Goal: Information Seeking & Learning: Learn about a topic

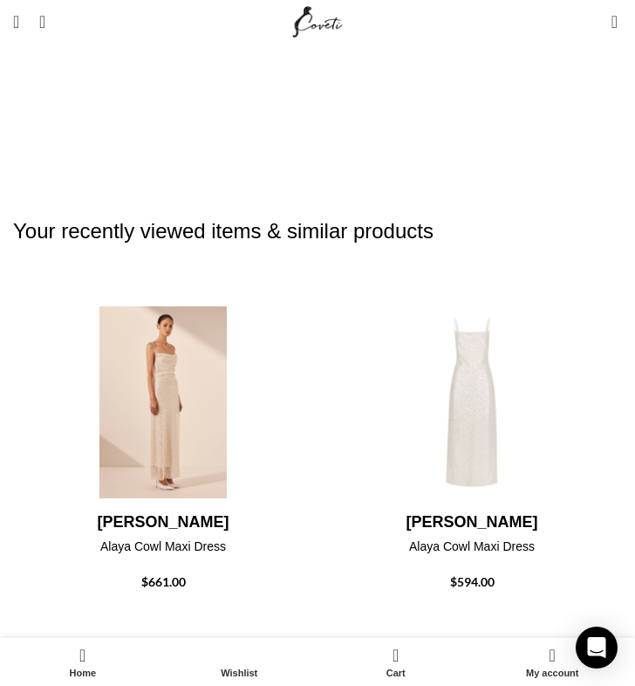
click at [168, 511] on h4 "[PERSON_NAME]" at bounding box center [163, 522] width 300 height 22
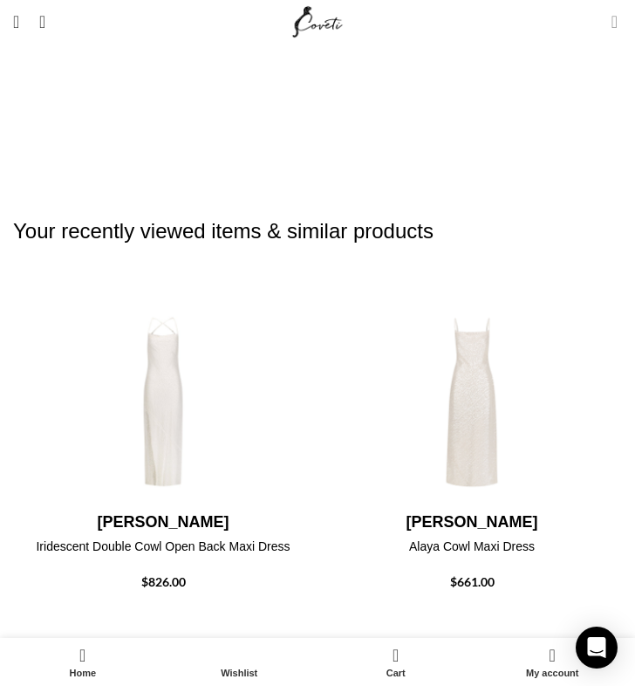
click at [613, 21] on span "2 items" at bounding box center [615, 21] width 6 height 17
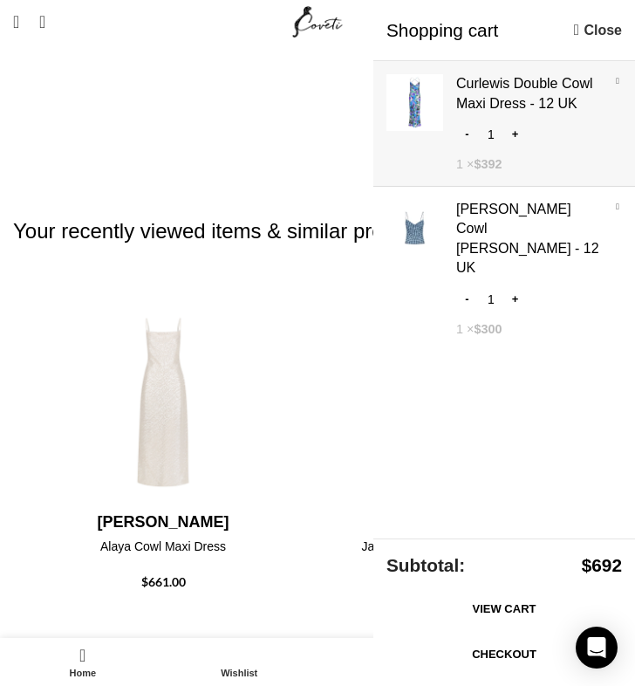
click at [445, 99] on link "Show" at bounding box center [505, 120] width 262 height 118
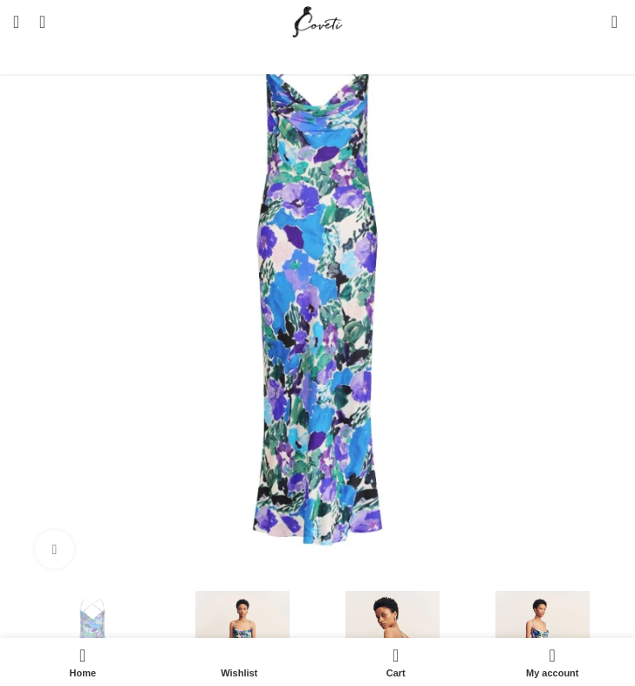
scroll to position [0, 304]
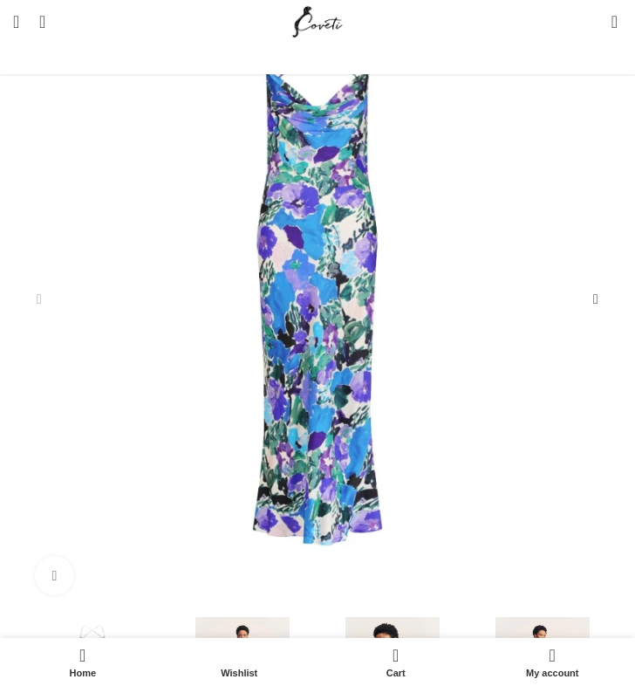
click at [409, 617] on img "3 / 8" at bounding box center [392, 687] width 141 height 141
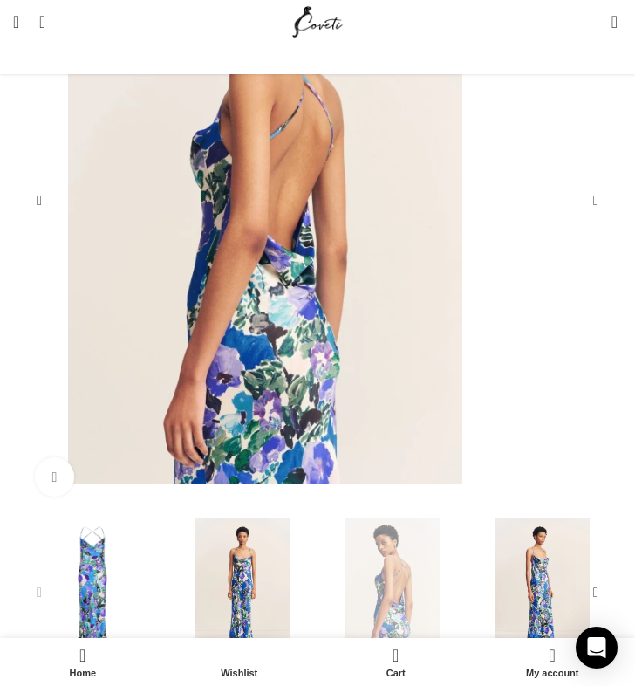
scroll to position [371, 0]
click at [250, 590] on img "2 / 8" at bounding box center [242, 587] width 141 height 141
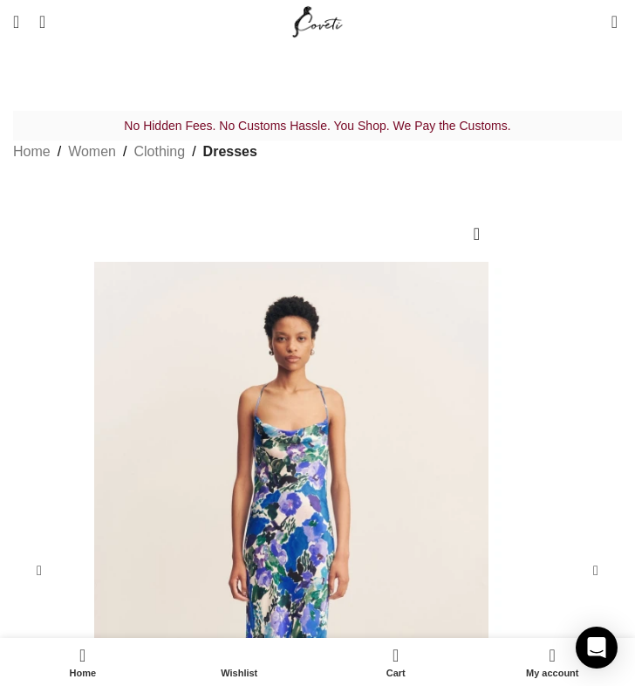
scroll to position [0, 5758]
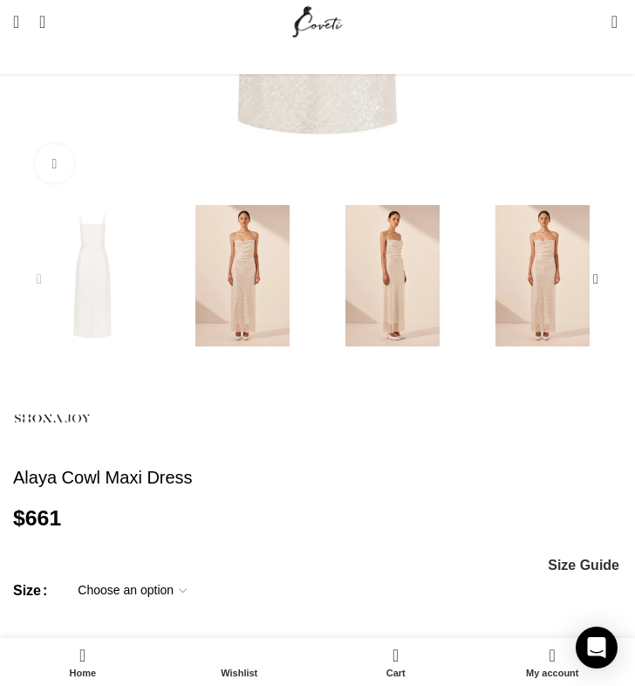
scroll to position [0, 304]
click at [65, 442] on img at bounding box center [52, 419] width 79 height 79
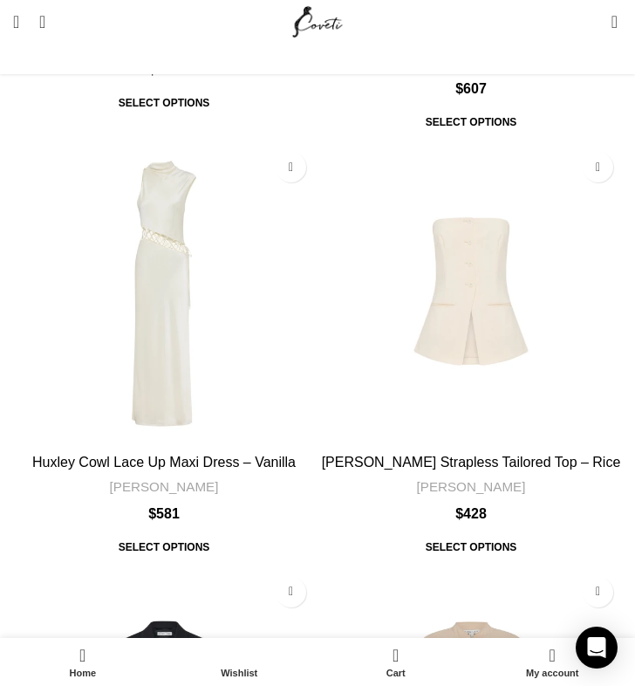
scroll to position [9220, 0]
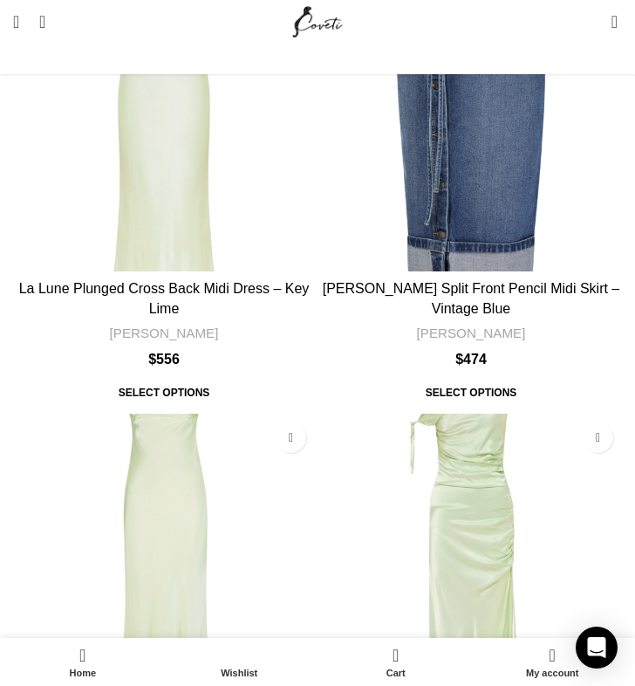
scroll to position [10258, 0]
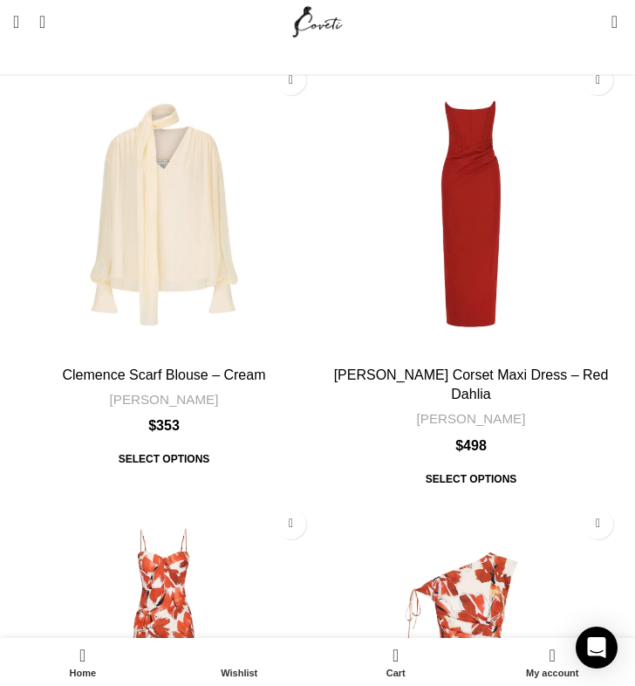
scroll to position [9289, 0]
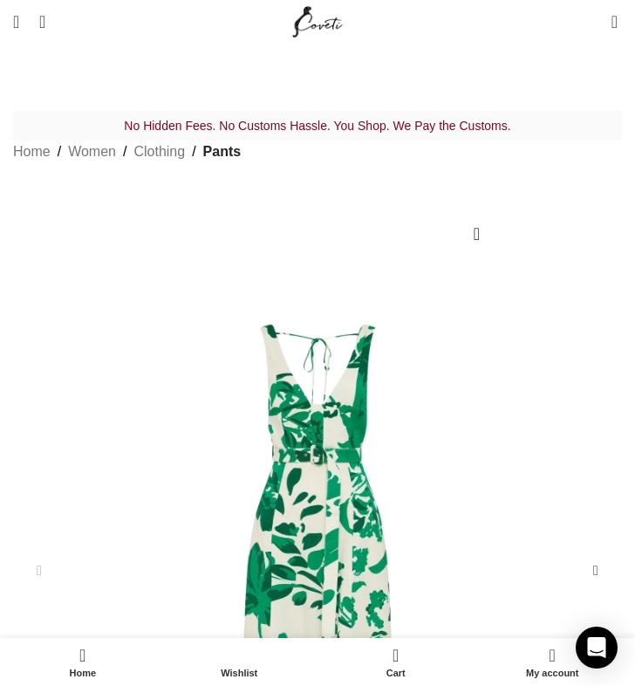
scroll to position [476, 0]
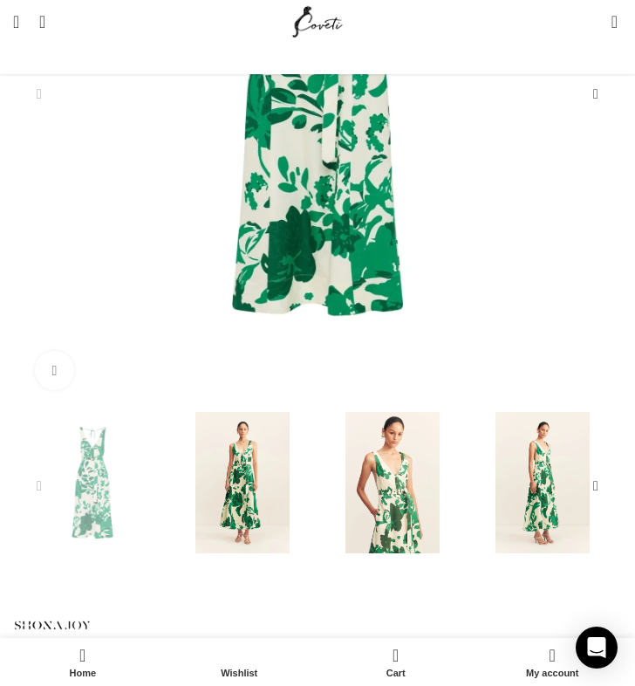
click at [256, 489] on img "2 / 6" at bounding box center [242, 482] width 141 height 141
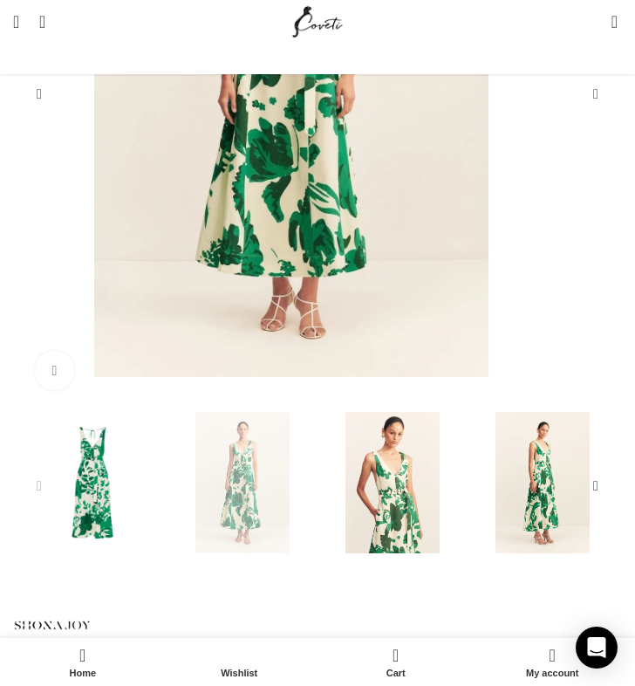
click at [374, 506] on img "3 / 6" at bounding box center [392, 482] width 141 height 141
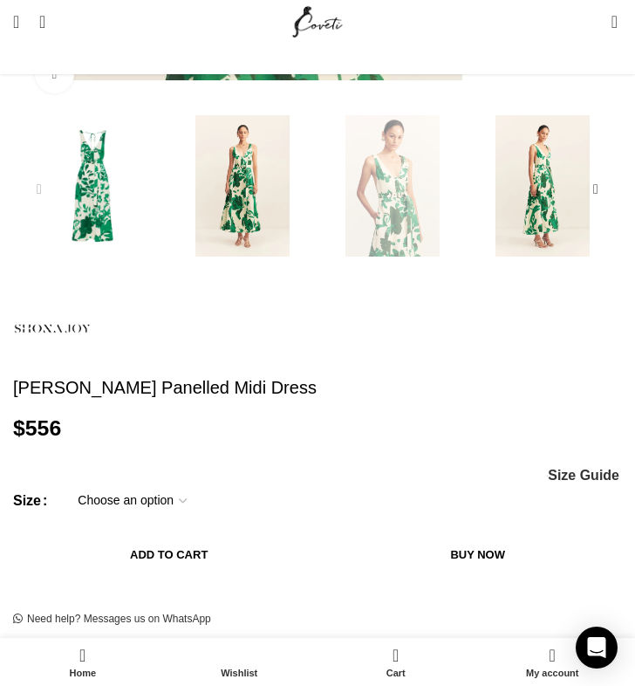
scroll to position [659, 0]
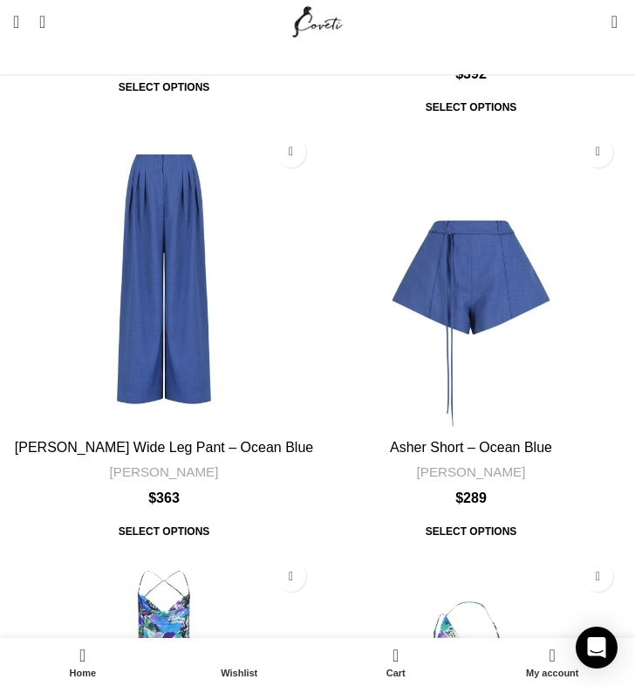
scroll to position [9260, 0]
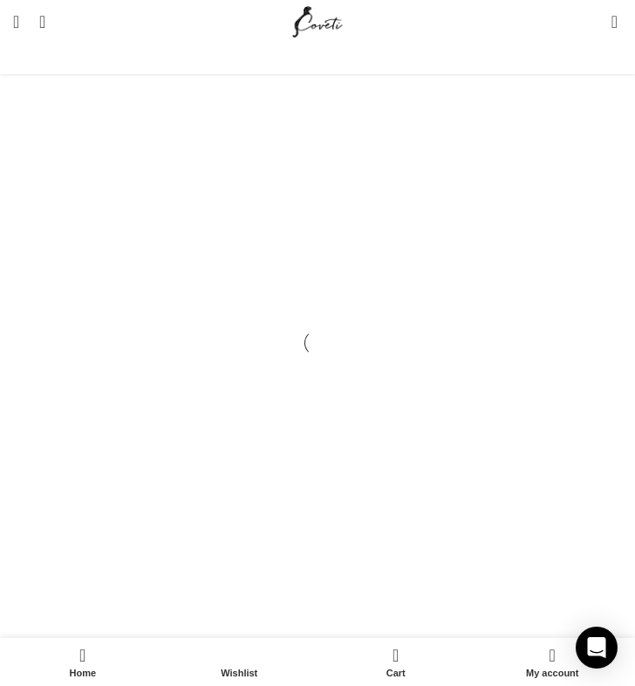
scroll to position [9362, 0]
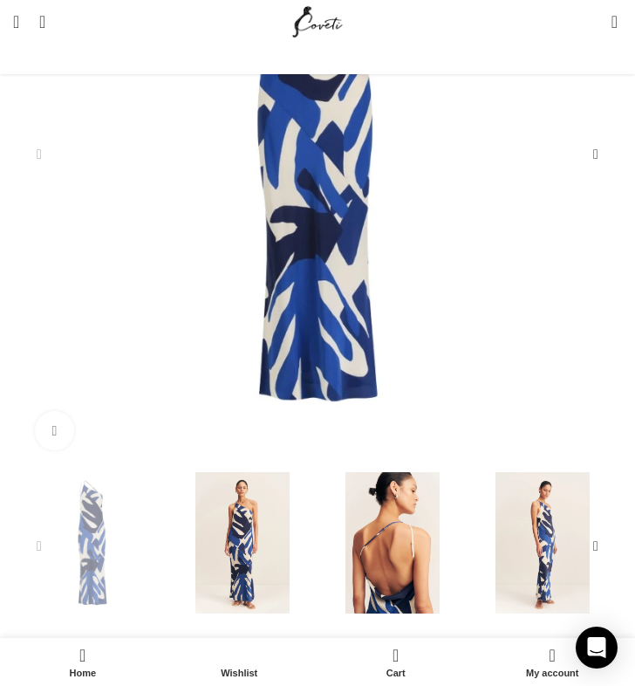
scroll to position [648, 0]
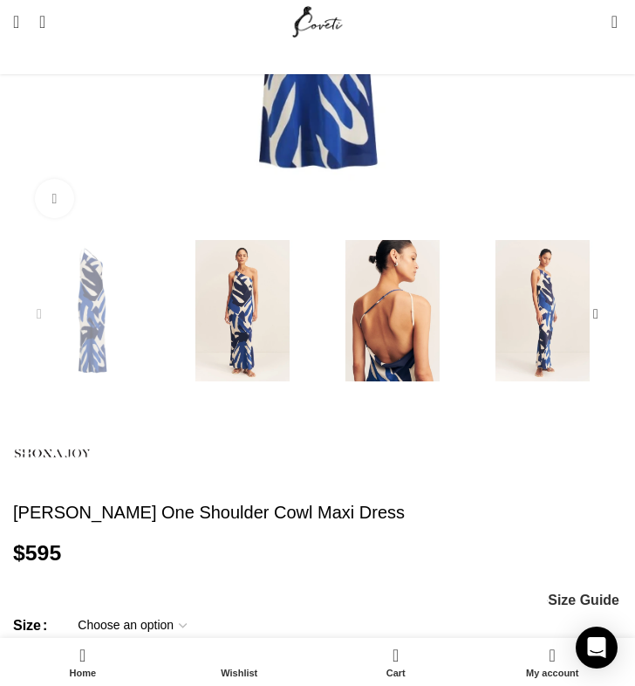
click at [436, 377] on img "3 / 8" at bounding box center [392, 310] width 141 height 141
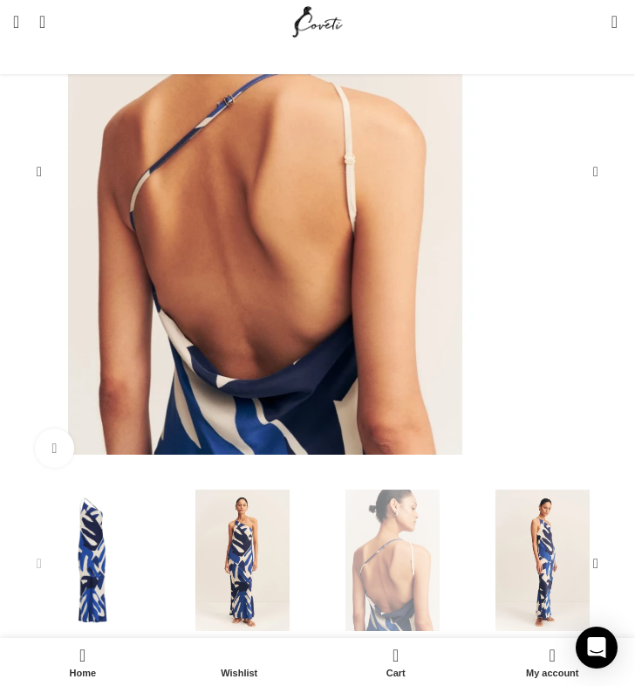
scroll to position [398, 0]
click at [568, 535] on img "4 / 8" at bounding box center [542, 560] width 141 height 141
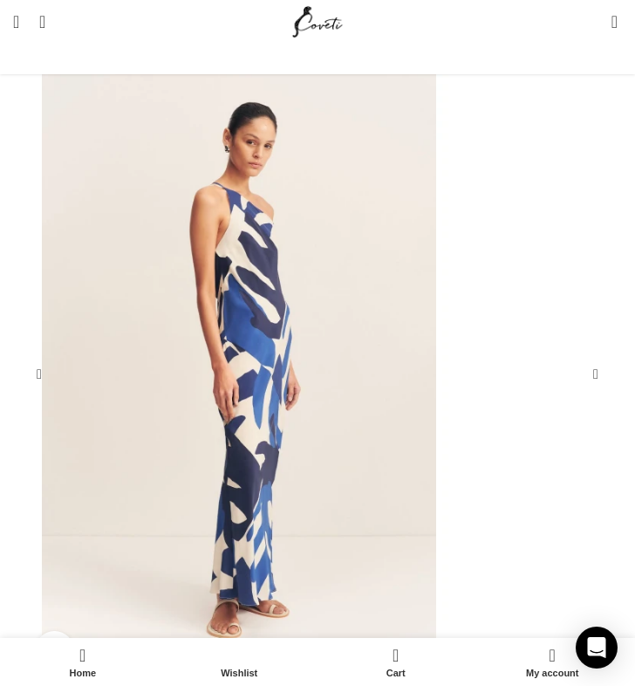
scroll to position [192, 0]
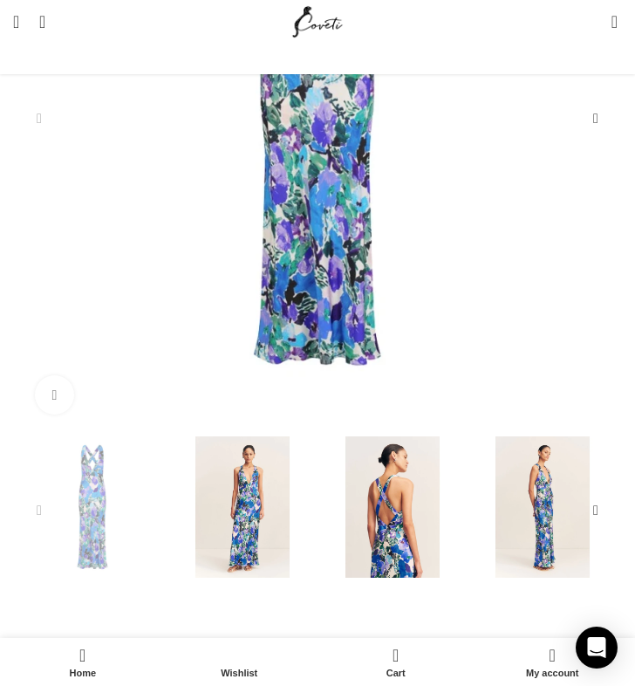
click at [249, 564] on img "2 / 8" at bounding box center [242, 506] width 141 height 141
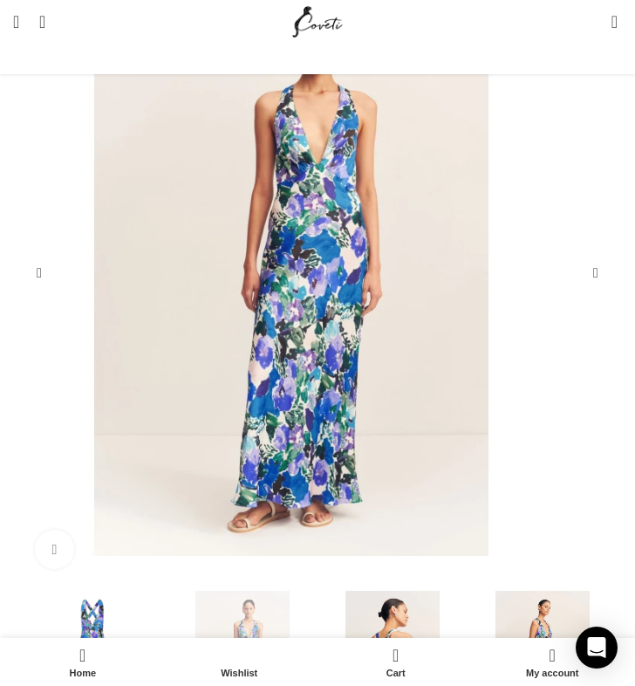
scroll to position [342, 0]
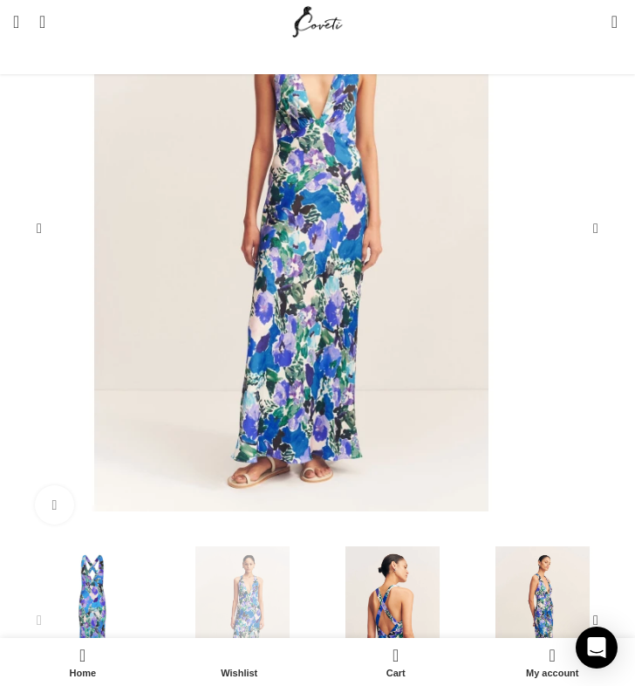
click at [421, 611] on img "3 / 8" at bounding box center [392, 616] width 141 height 141
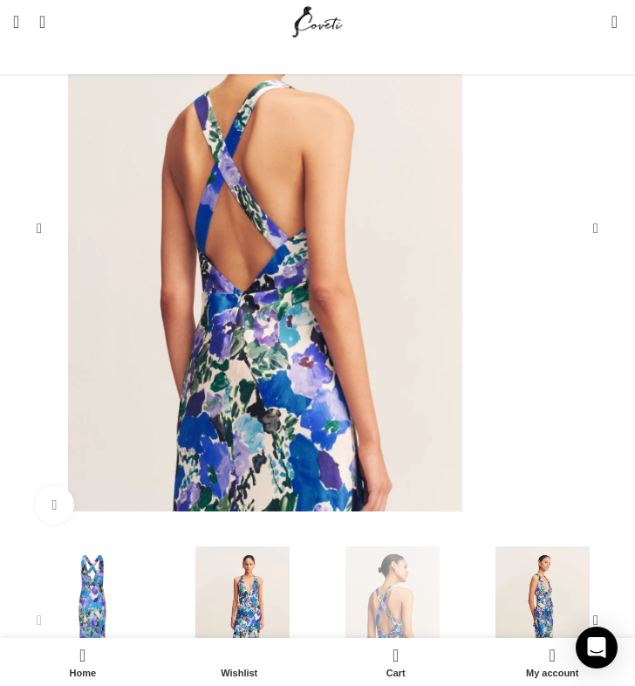
click at [556, 596] on img "4 / 8" at bounding box center [542, 616] width 141 height 141
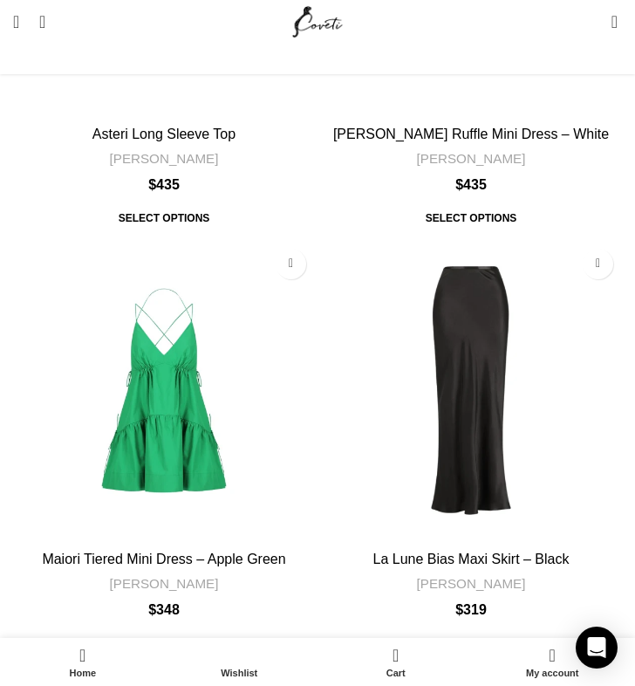
scroll to position [9641, 0]
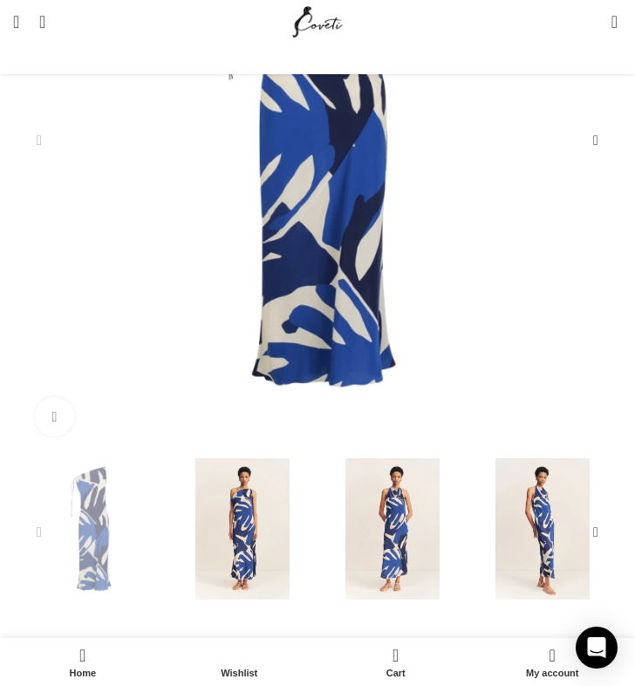
scroll to position [0, 304]
click at [254, 576] on img "2 / 8" at bounding box center [242, 528] width 141 height 141
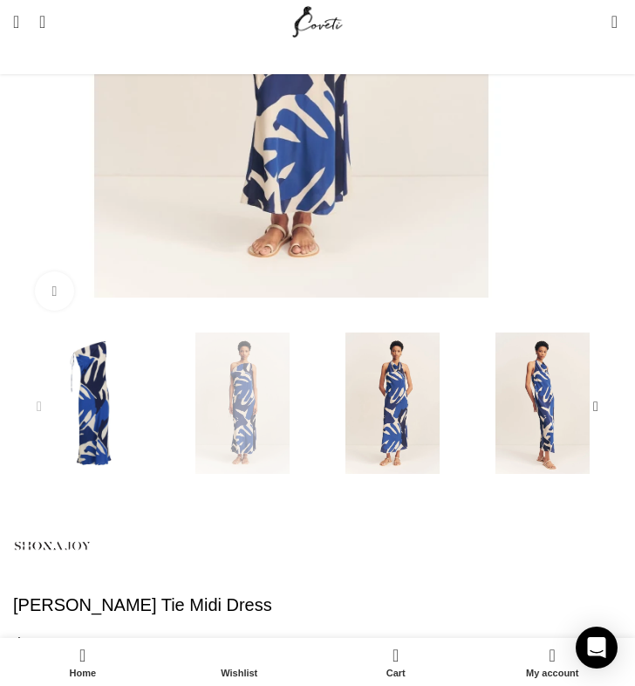
scroll to position [0, 607]
click at [431, 442] on img "3 / 8" at bounding box center [392, 402] width 141 height 141
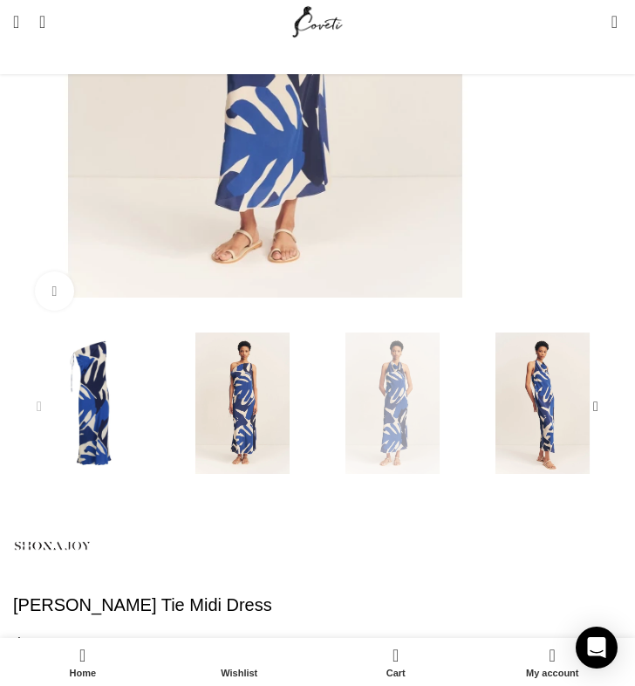
click at [559, 434] on img "4 / 8" at bounding box center [542, 402] width 141 height 141
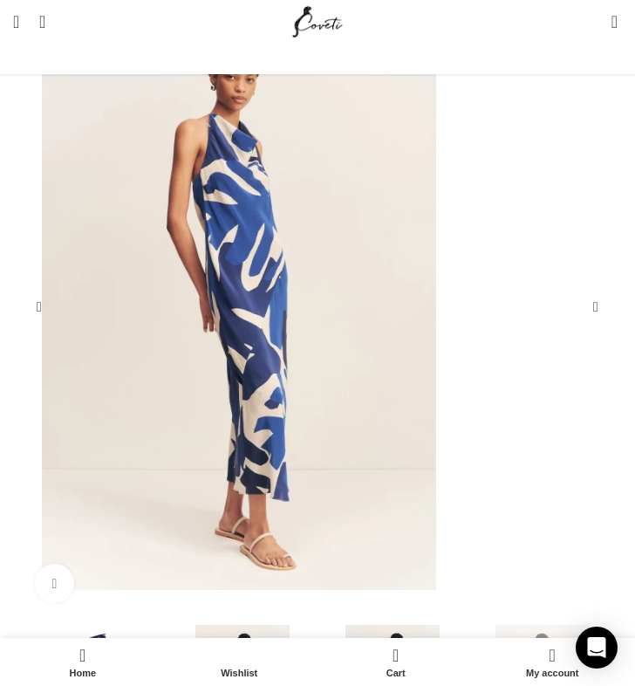
scroll to position [262, 0]
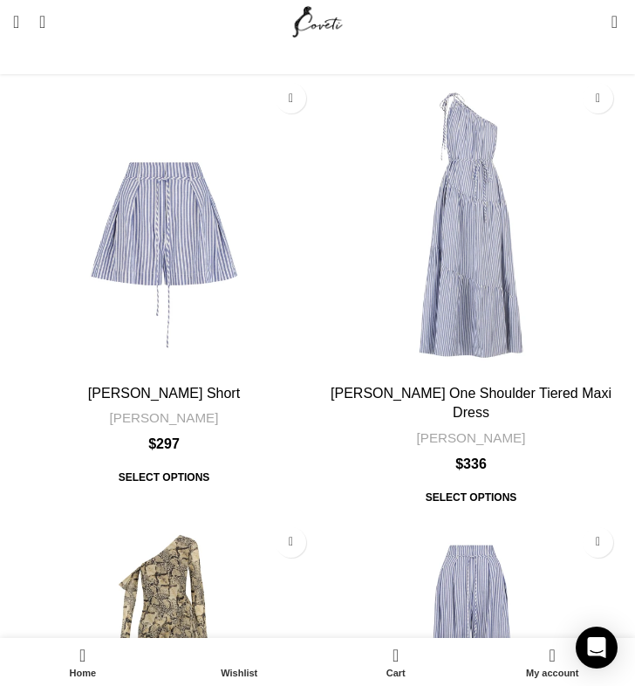
scroll to position [9095, 0]
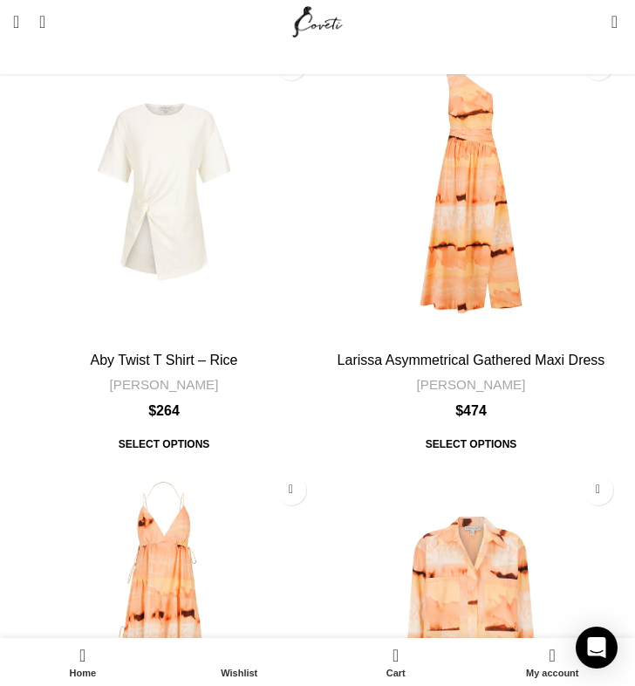
scroll to position [9218, 0]
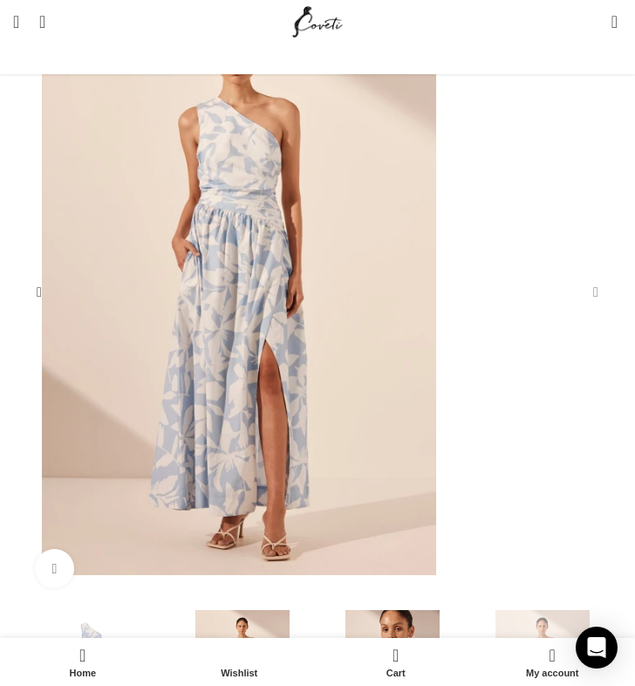
click at [608, 310] on div "Next slide" at bounding box center [596, 292] width 35 height 35
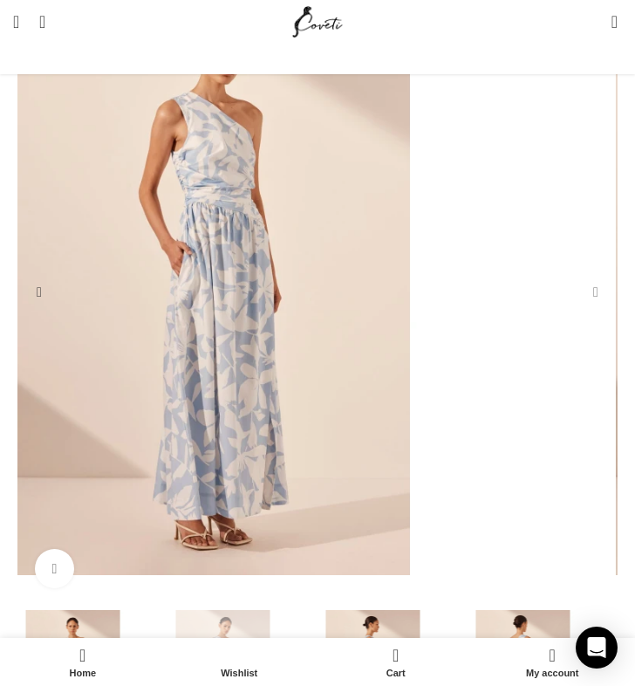
click at [608, 310] on div "Next slide" at bounding box center [596, 292] width 35 height 35
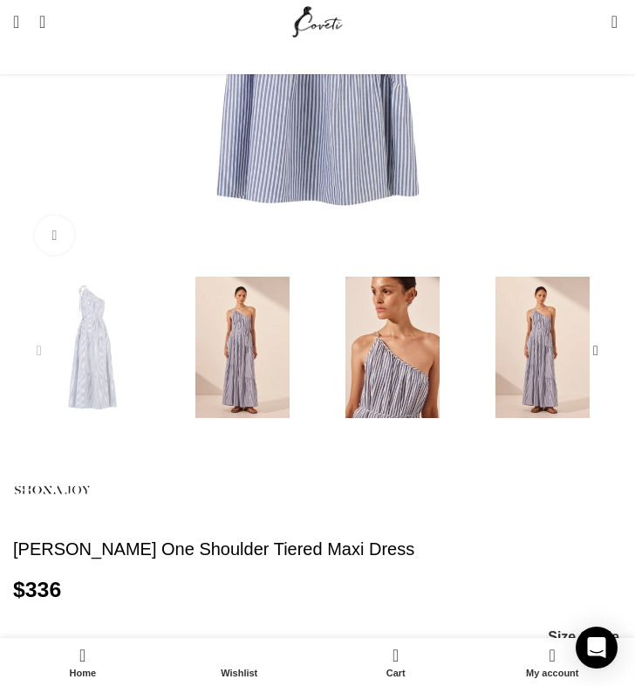
scroll to position [0, 304]
click at [513, 418] on img "4 / 7" at bounding box center [542, 347] width 141 height 141
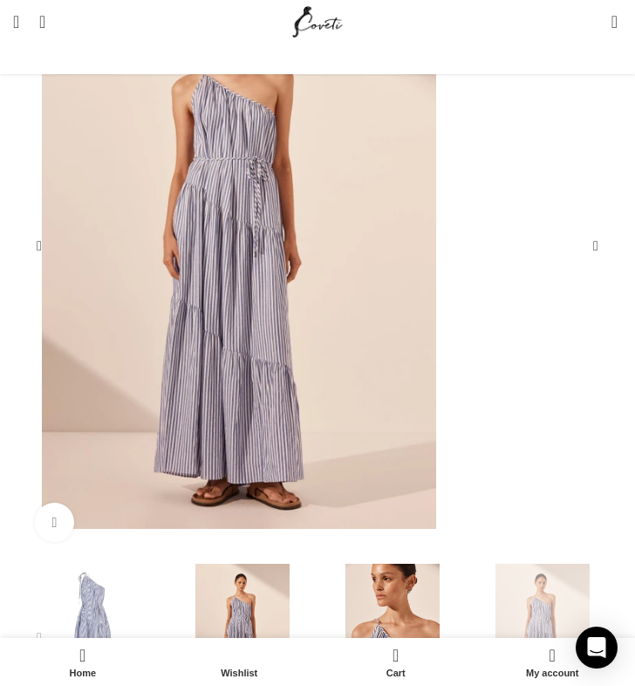
scroll to position [324, 0]
click at [609, 264] on div "Next slide" at bounding box center [596, 247] width 35 height 35
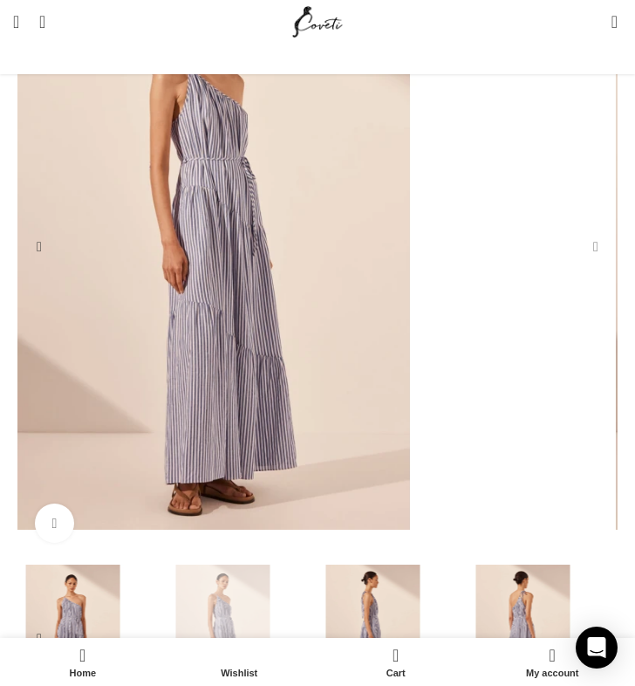
click at [609, 264] on div "Next slide" at bounding box center [596, 247] width 35 height 35
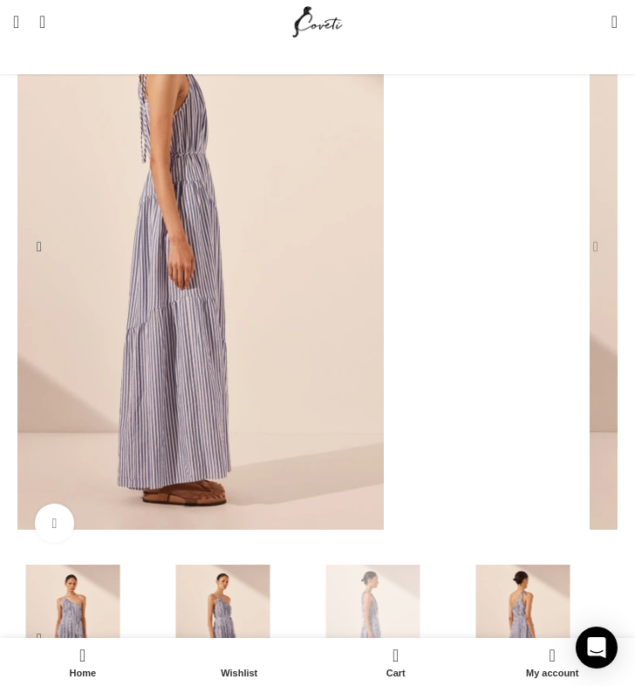
click at [609, 264] on div "Next slide" at bounding box center [596, 247] width 35 height 35
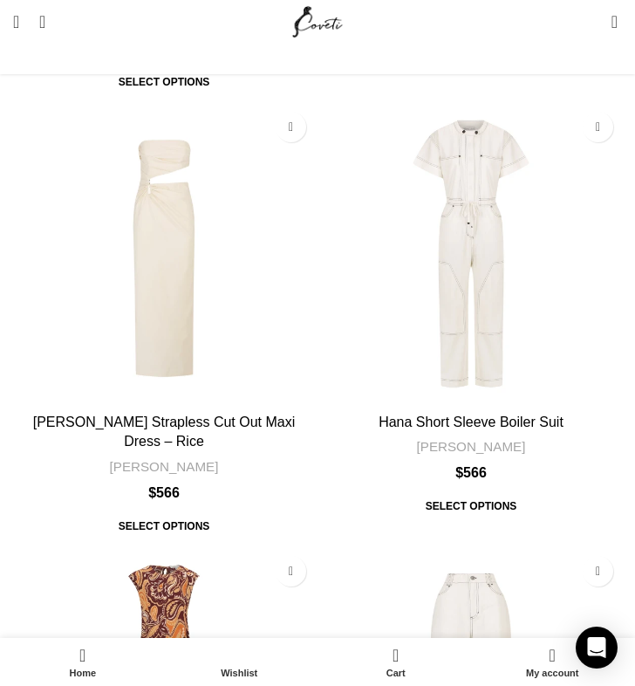
scroll to position [9613, 0]
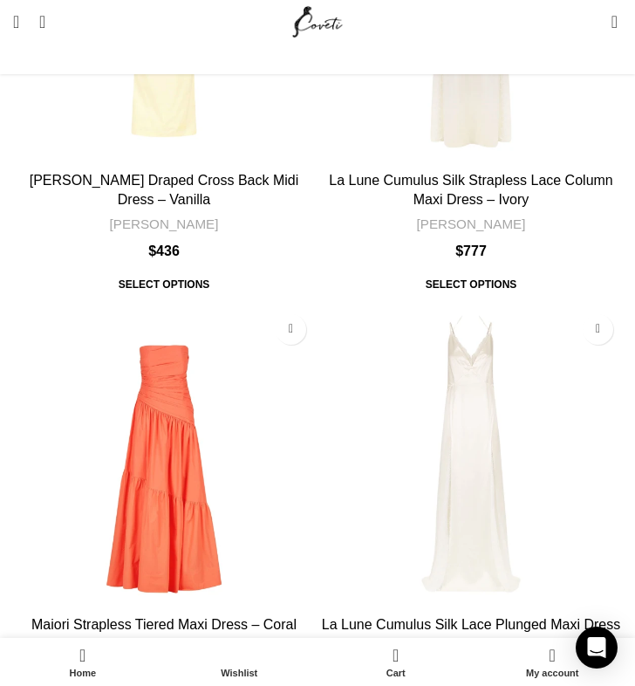
scroll to position [9576, 0]
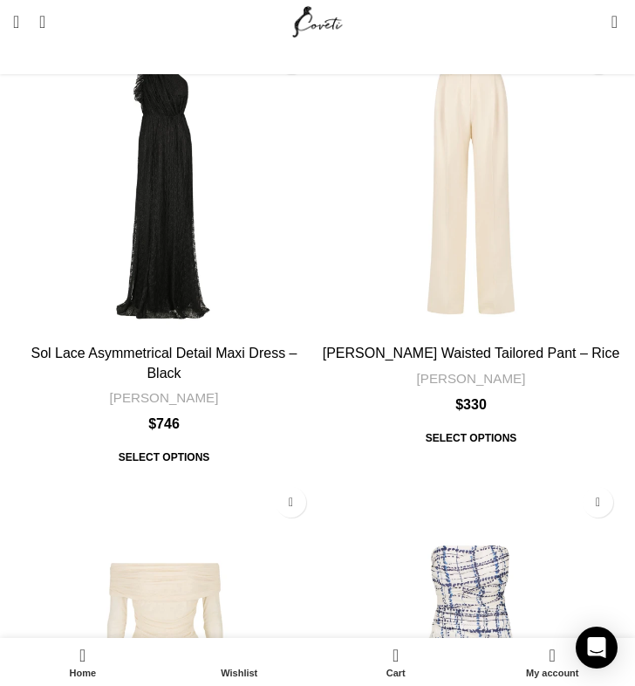
scroll to position [9175, 0]
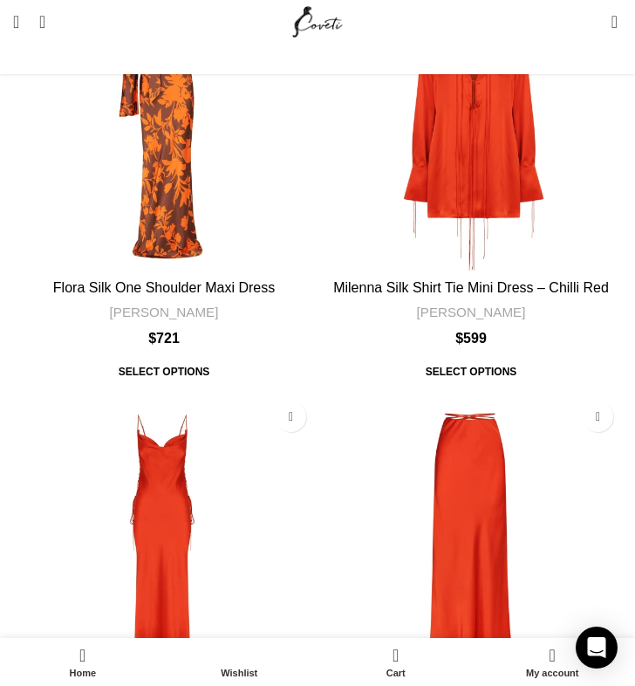
scroll to position [9370, 0]
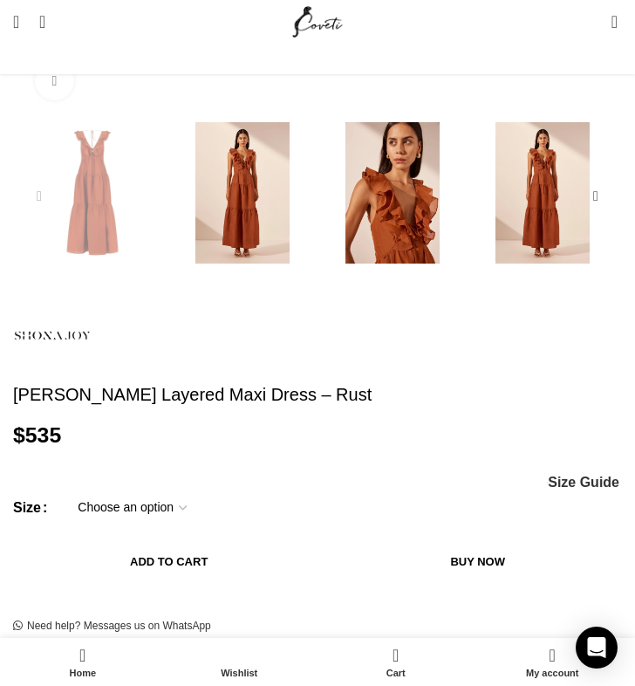
scroll to position [703, 0]
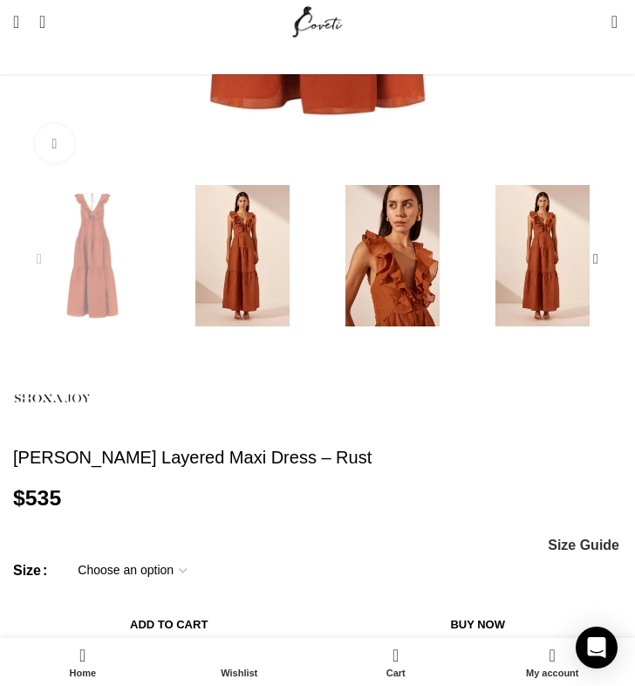
click at [271, 230] on img "2 / 7" at bounding box center [242, 255] width 141 height 141
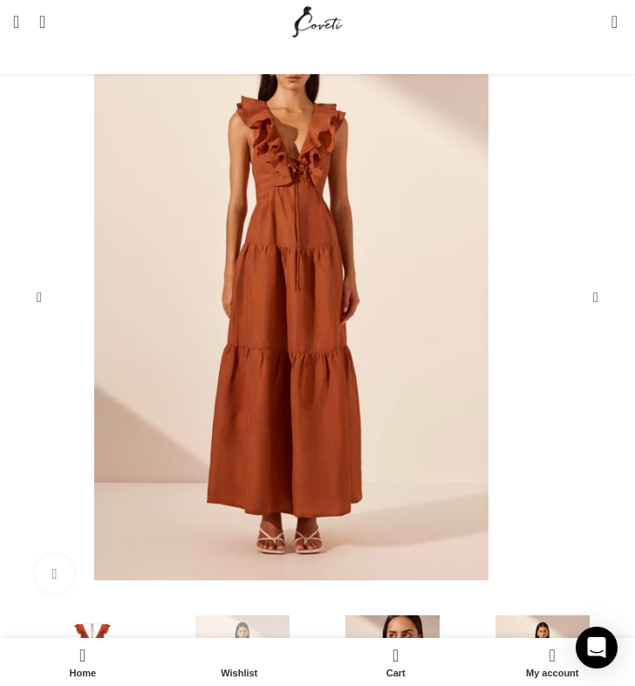
scroll to position [270, 0]
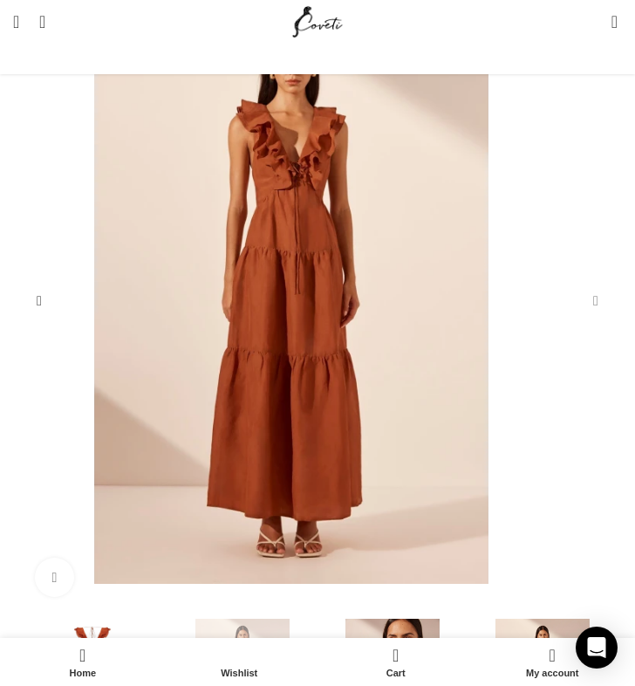
click at [602, 319] on div "Next slide" at bounding box center [596, 301] width 35 height 35
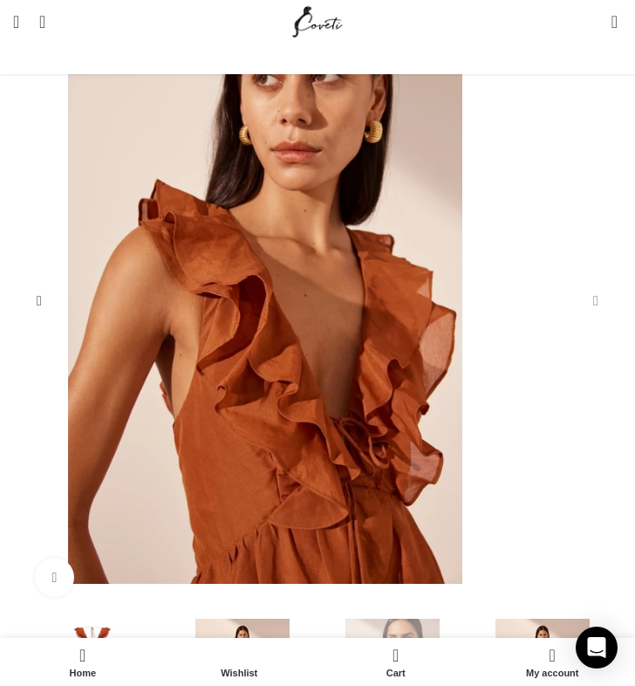
click at [602, 319] on div "Next slide" at bounding box center [596, 301] width 35 height 35
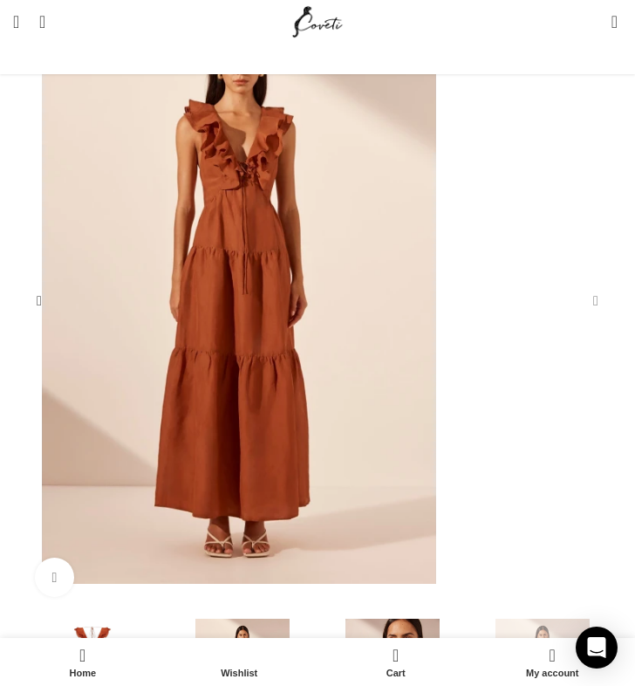
click at [602, 319] on div "Next slide" at bounding box center [596, 301] width 35 height 35
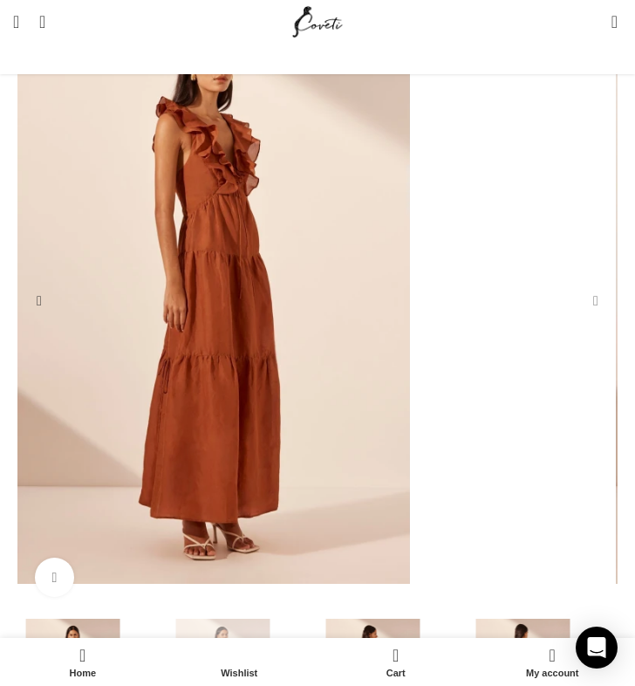
click at [602, 319] on div "Next slide" at bounding box center [596, 301] width 35 height 35
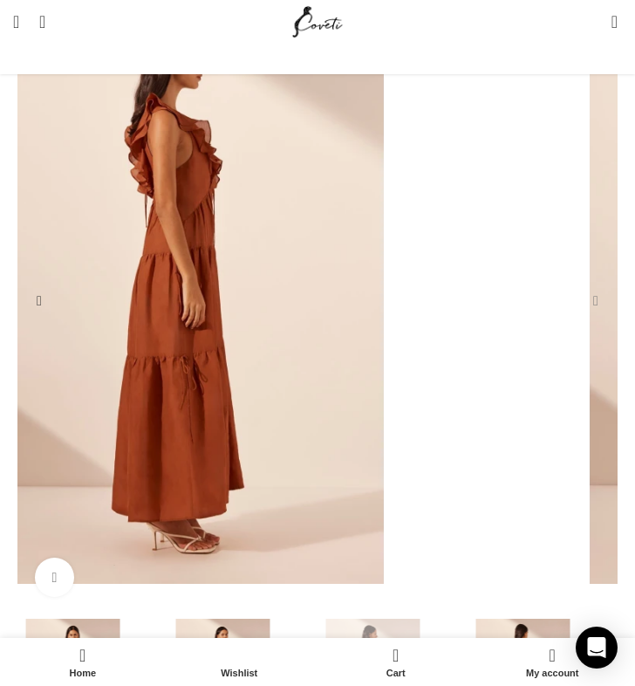
scroll to position [0, 607]
click at [602, 319] on div "Next slide" at bounding box center [596, 301] width 35 height 35
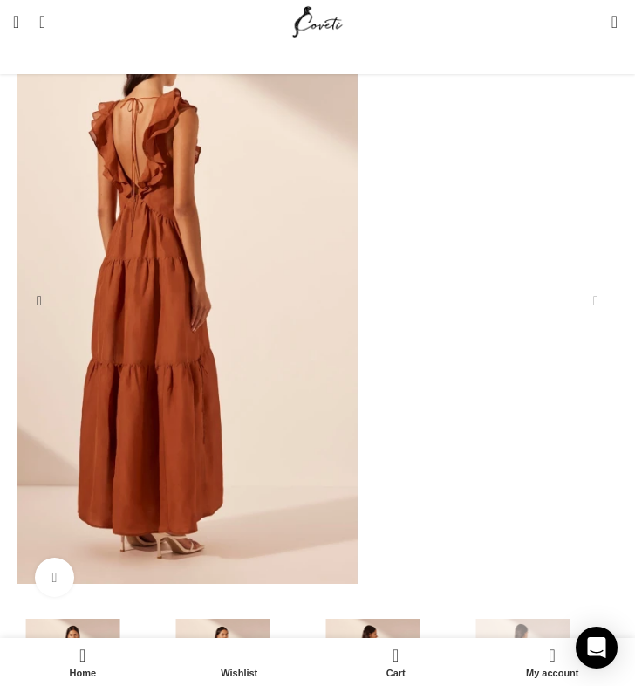
click at [602, 319] on div "Next slide" at bounding box center [596, 301] width 35 height 35
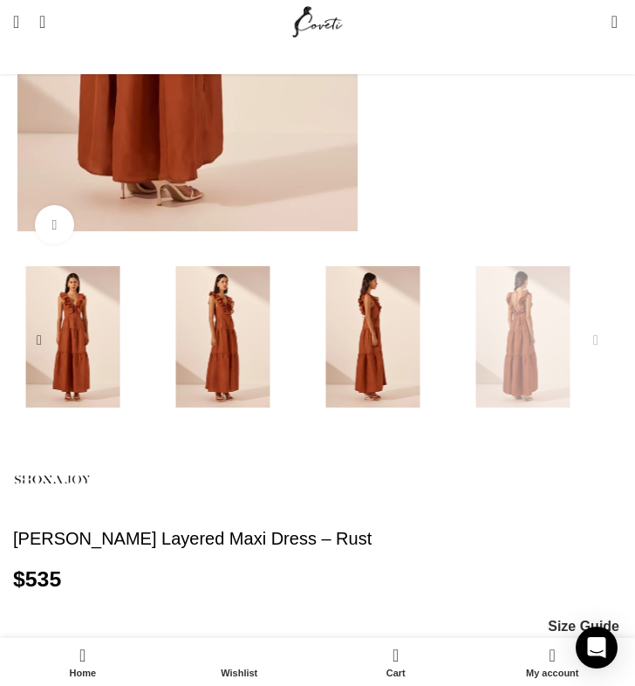
scroll to position [627, 0]
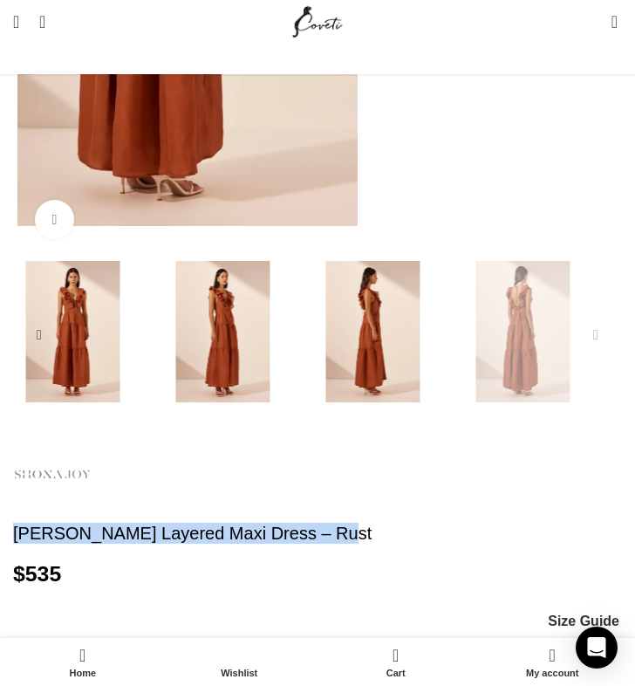
drag, startPoint x: 315, startPoint y: 555, endPoint x: 89, endPoint y: 538, distance: 226.7
copy div "[PERSON_NAME] Layered Maxi Dress – Rust"
